Goal: Task Accomplishment & Management: Use online tool/utility

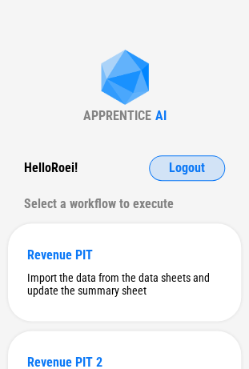
click at [187, 162] on span "Logout" at bounding box center [187, 168] width 36 height 13
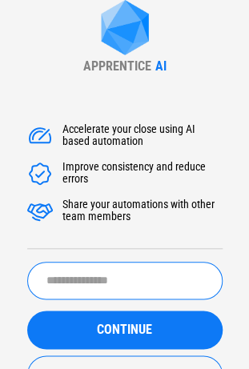
click at [104, 277] on input "text" at bounding box center [124, 281] width 195 height 38
type input "**********"
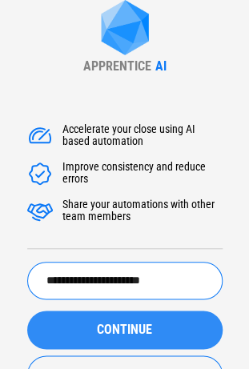
click at [98, 335] on span "CONTINUE" at bounding box center [124, 329] width 55 height 13
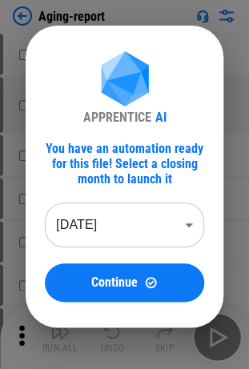
drag, startPoint x: 53, startPoint y: 35, endPoint x: 94, endPoint y: 19, distance: 43.9
click at [57, 31] on div "APPRENTICE AI You have an automation ready for this file! Select a closing mont…" at bounding box center [125, 177] width 198 height 302
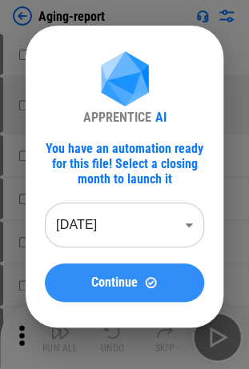
click at [86, 279] on div "Continue" at bounding box center [124, 282] width 121 height 14
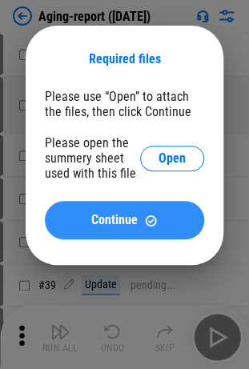
drag, startPoint x: 58, startPoint y: 223, endPoint x: 68, endPoint y: 136, distance: 87.1
click at [58, 223] on button "Continue" at bounding box center [124, 220] width 159 height 38
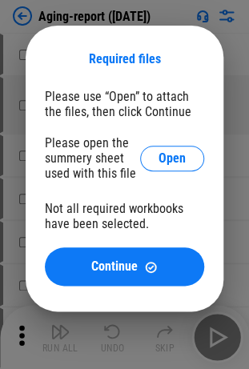
click at [135, 161] on div "Please open the summery sheet used with this file" at bounding box center [92, 158] width 95 height 46
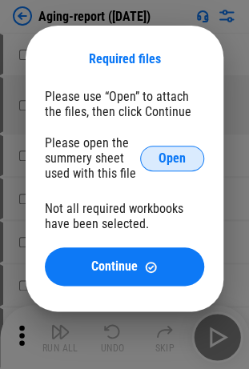
click at [142, 159] on button "Open" at bounding box center [172, 159] width 64 height 26
